Goal: Task Accomplishment & Management: Use online tool/utility

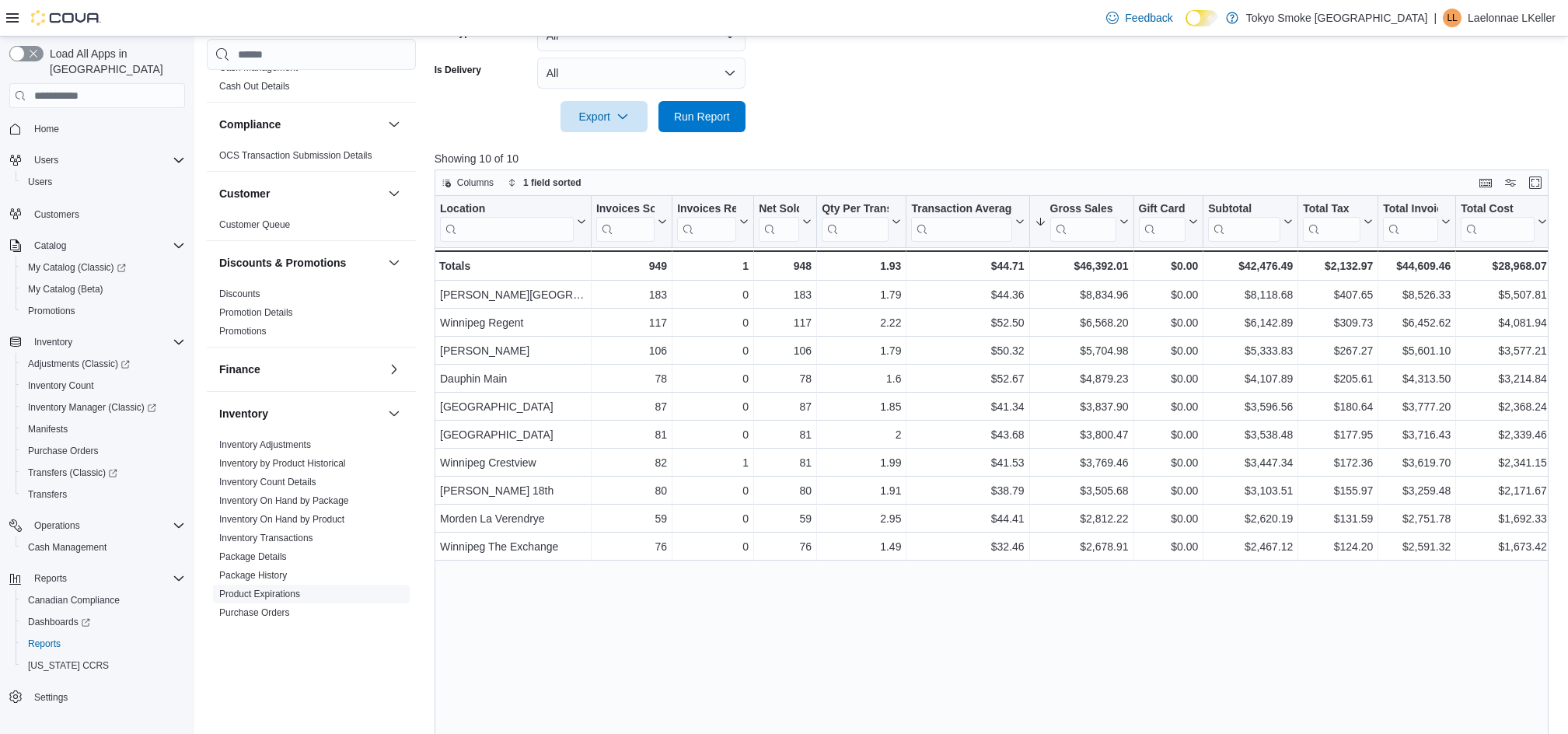
scroll to position [103, 0]
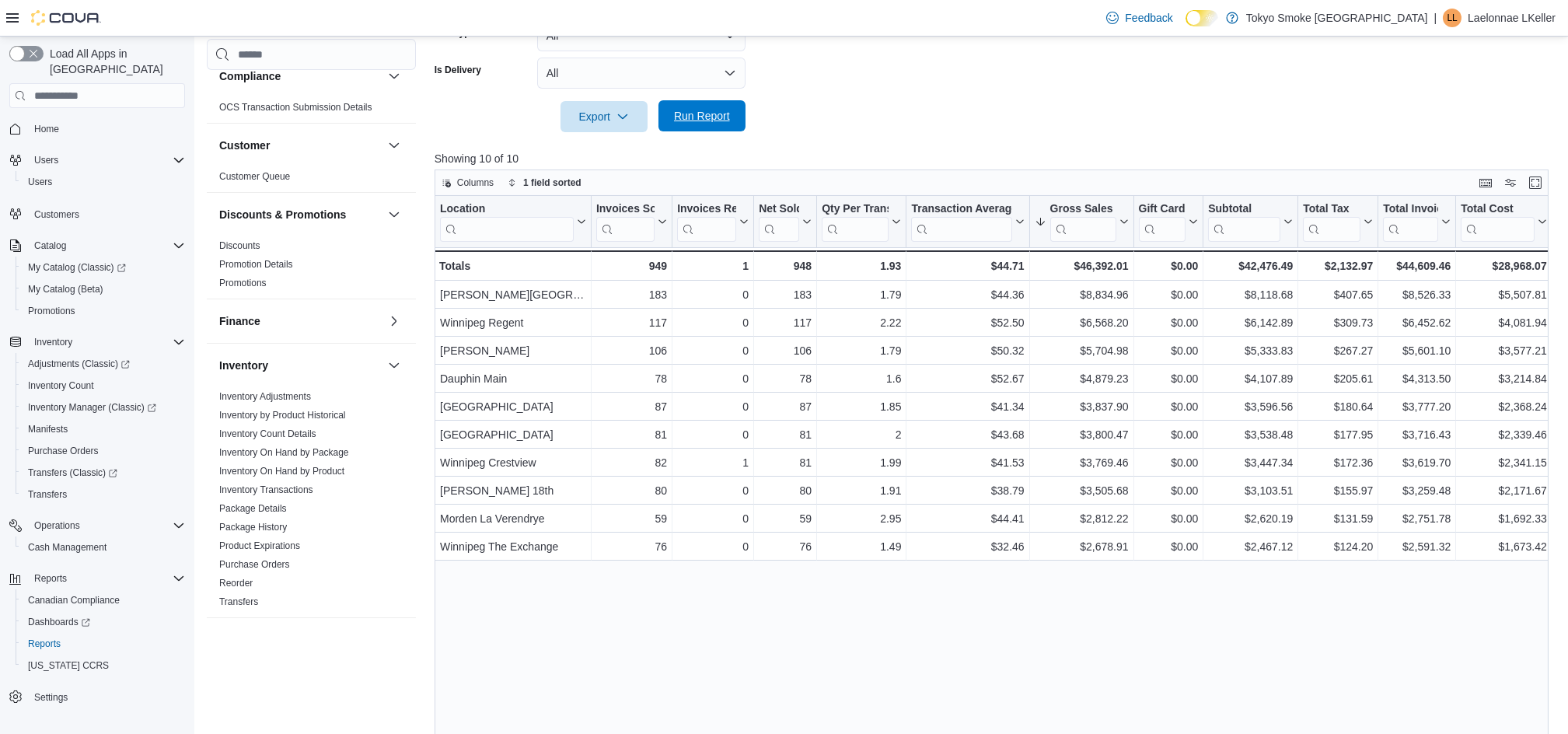
click at [712, 119] on span "Run Report" at bounding box center [702, 116] width 56 height 16
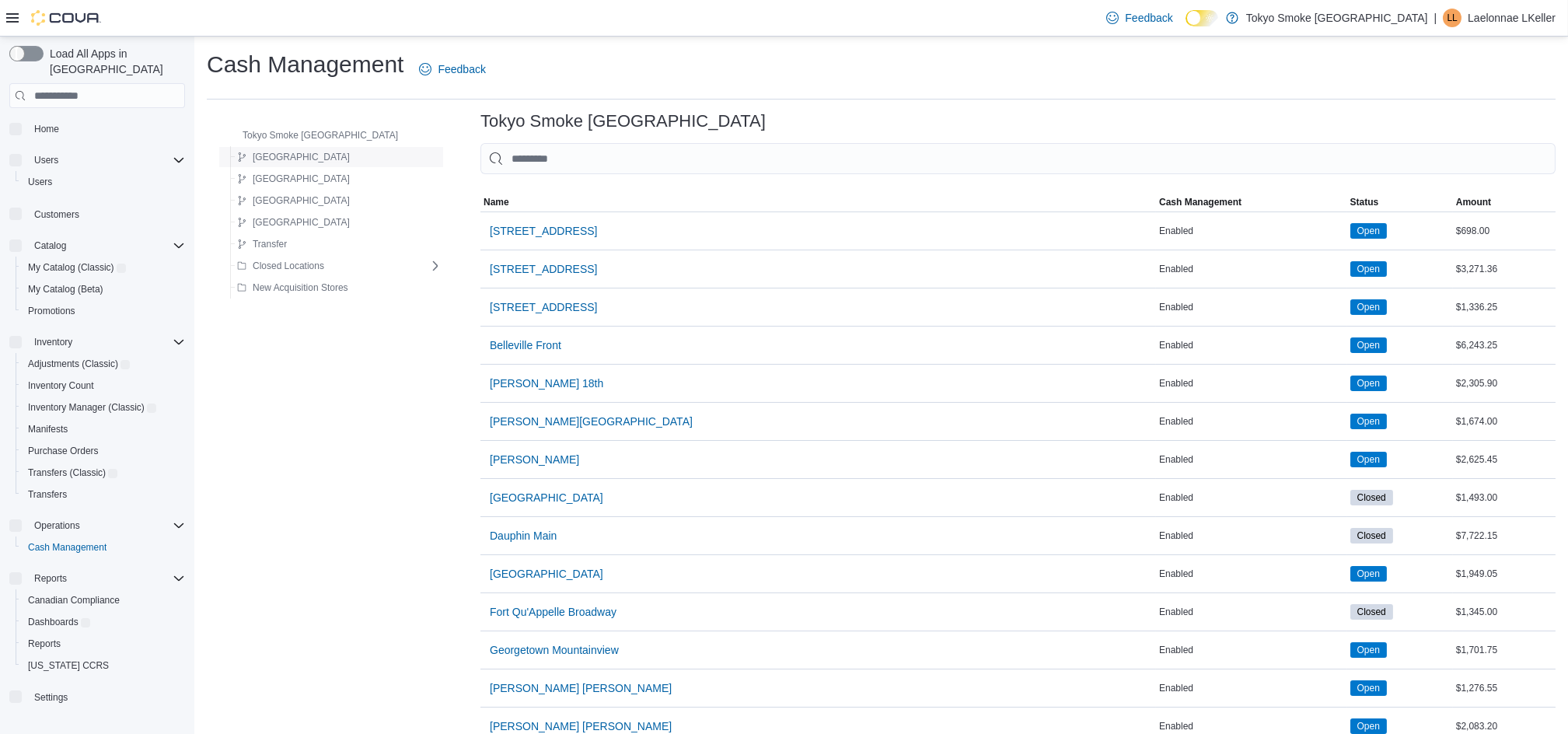
click at [302, 158] on div "[GEOGRAPHIC_DATA]" at bounding box center [336, 157] width 211 height 18
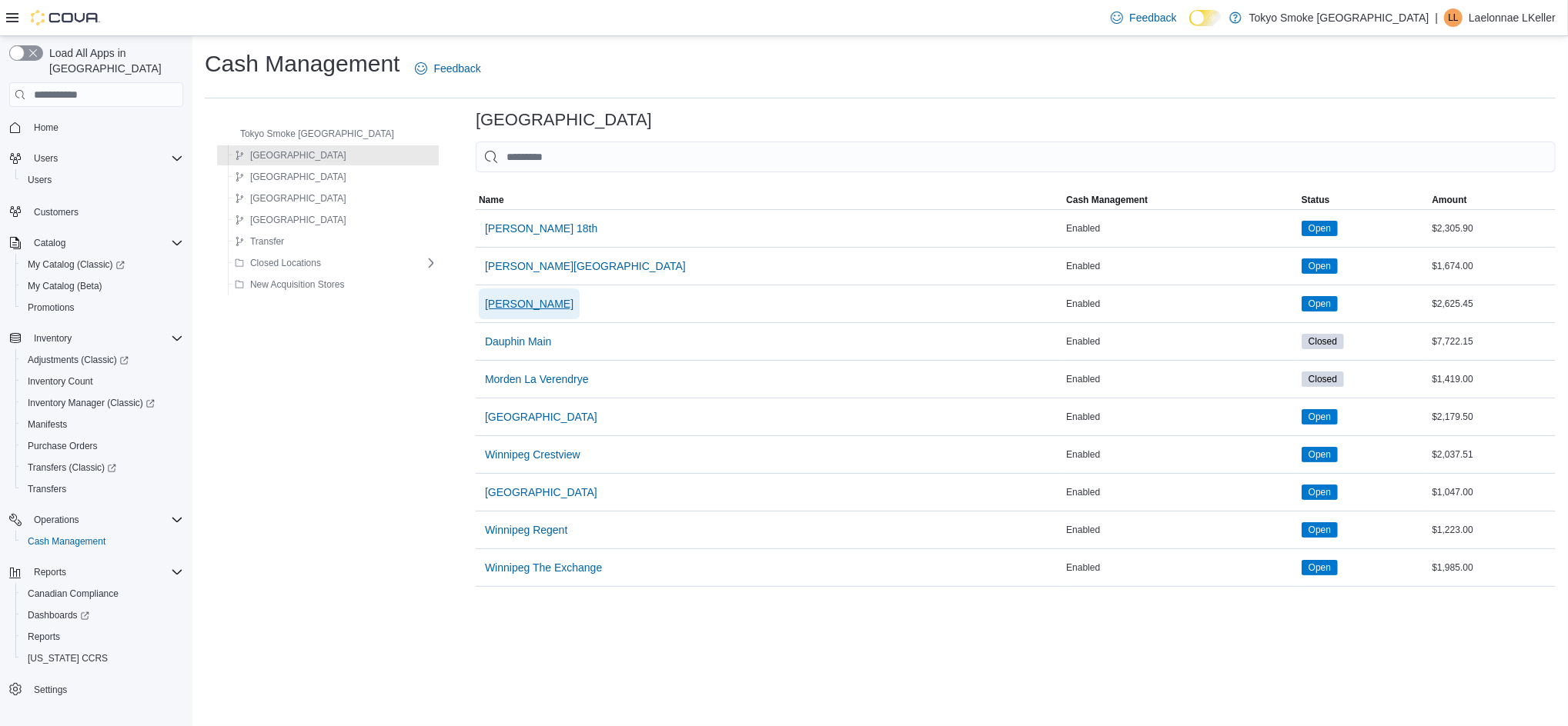
click at [503, 302] on span "[PERSON_NAME]" at bounding box center [529, 304] width 88 height 16
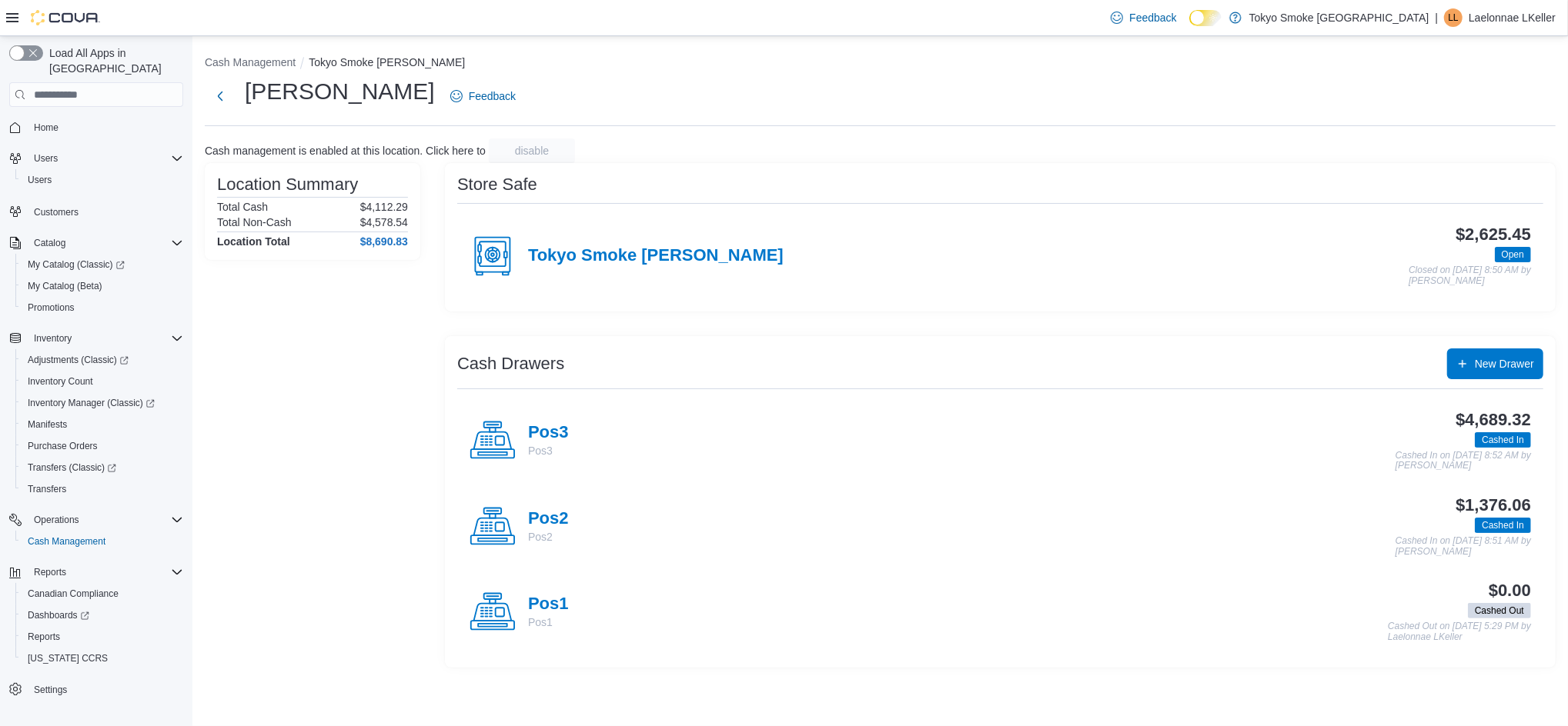
click at [594, 244] on div "Tokyo Smoke Brandon" at bounding box center [626, 257] width 314 height 46
